Goal: Check status: Check status

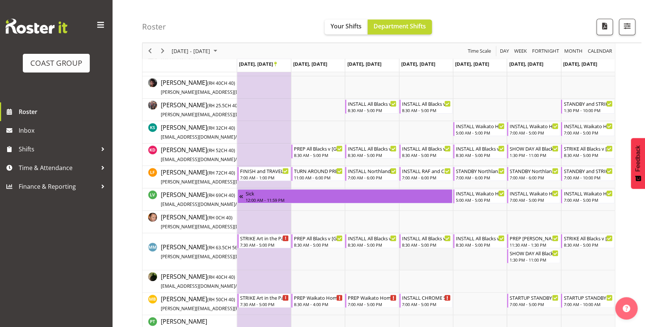
scroll to position [272, 0]
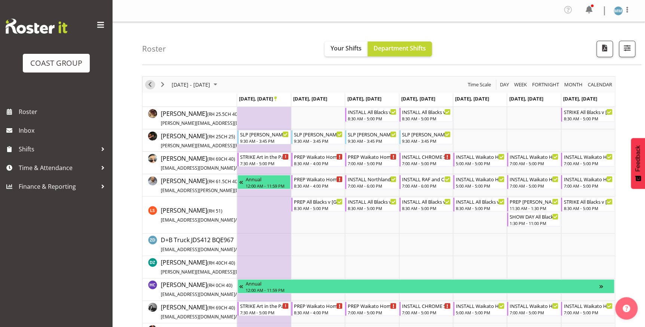
click at [152, 84] on span "Previous" at bounding box center [149, 84] width 9 height 9
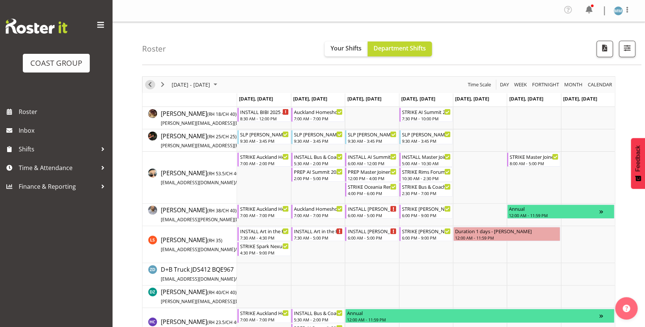
click at [152, 84] on span "Previous" at bounding box center [149, 84] width 9 height 9
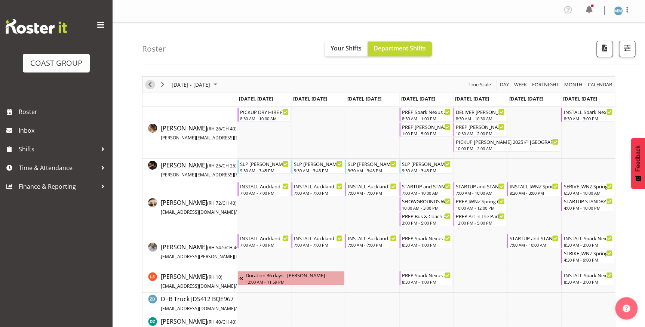
click at [154, 84] on span "Previous" at bounding box center [149, 84] width 9 height 9
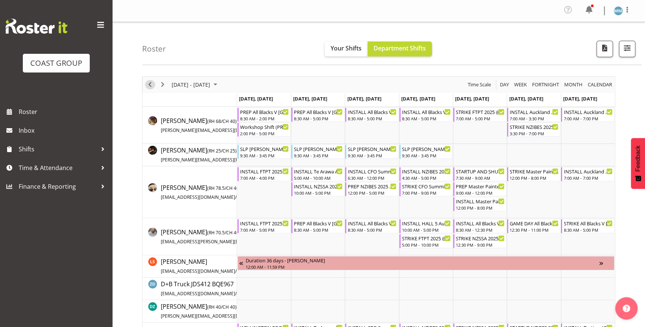
click at [155, 85] on div "Timeline Week of September 1, 2025" at bounding box center [149, 85] width 13 height 16
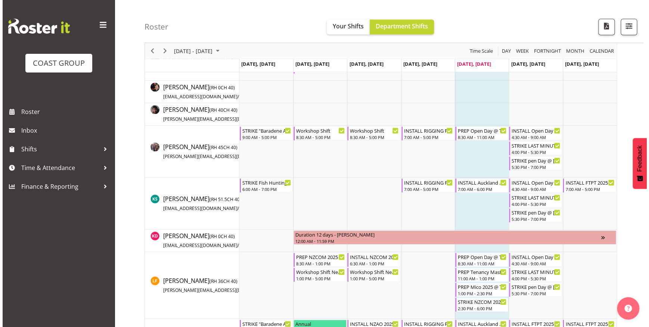
scroll to position [340, 0]
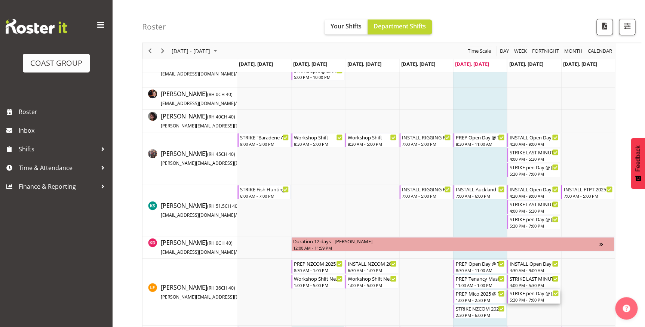
click at [529, 298] on div "5:30 PM - 7:00 PM" at bounding box center [533, 300] width 49 height 6
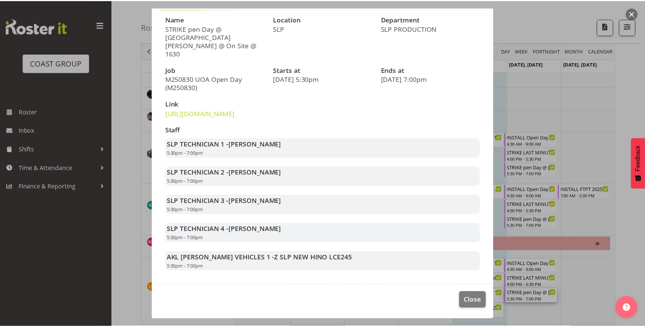
scroll to position [67, 0]
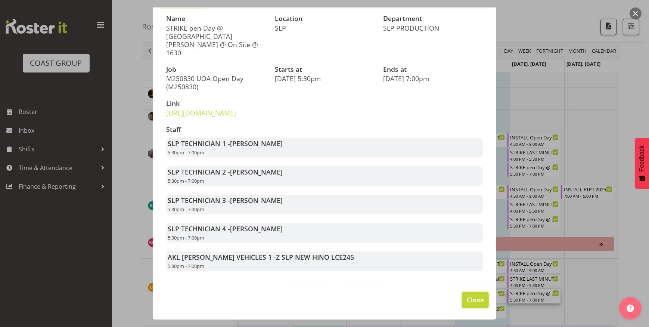
click at [472, 298] on span "Close" at bounding box center [475, 300] width 17 height 10
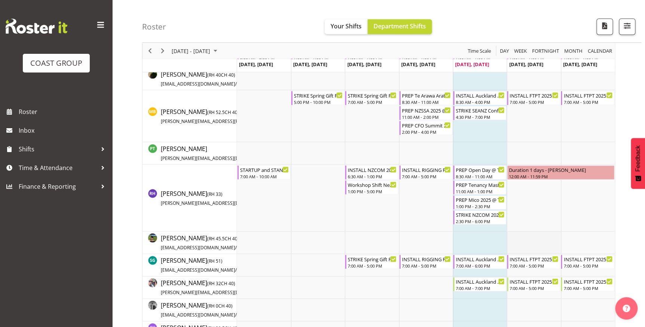
scroll to position [713, 0]
